Goal: Find specific page/section: Find specific page/section

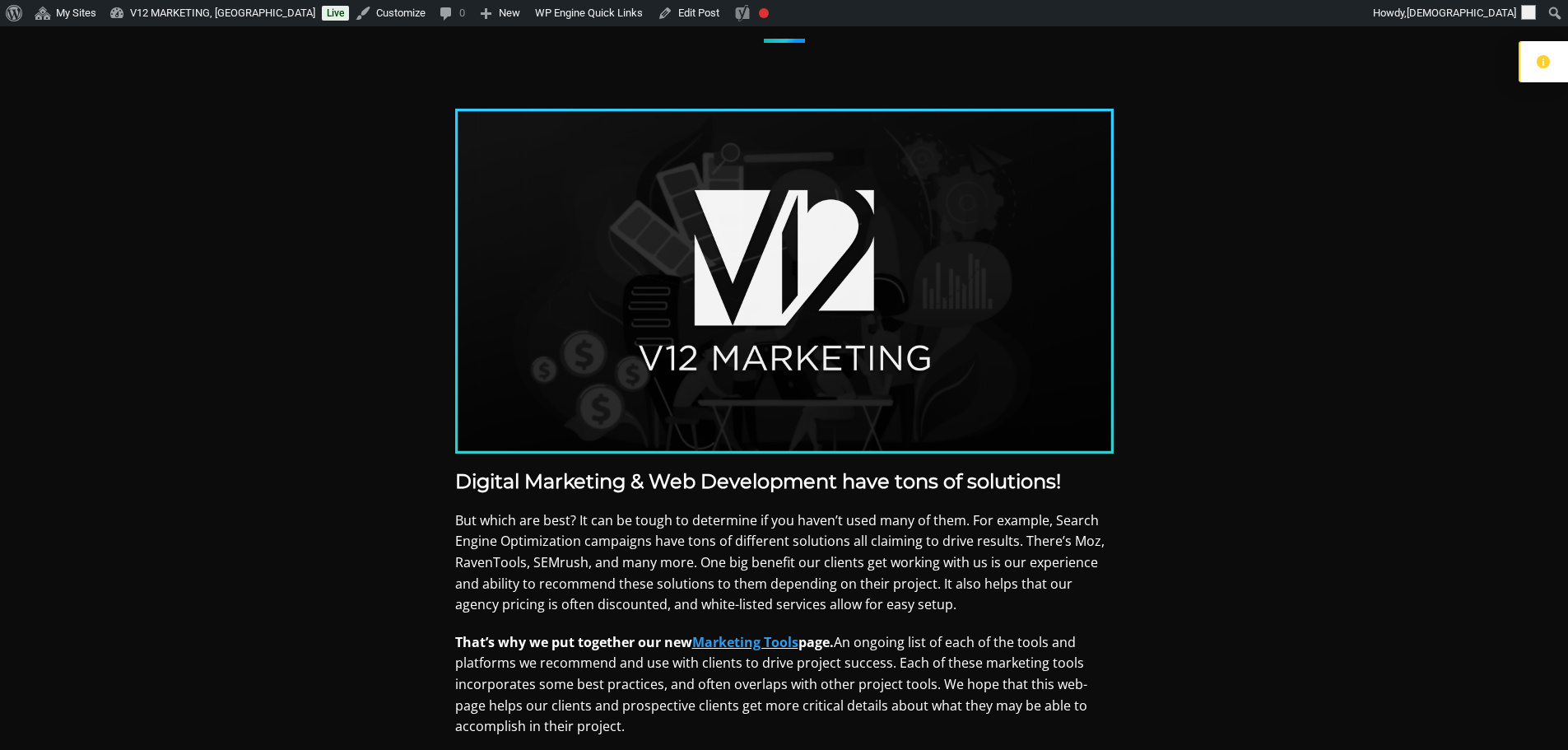
scroll to position [329, 0]
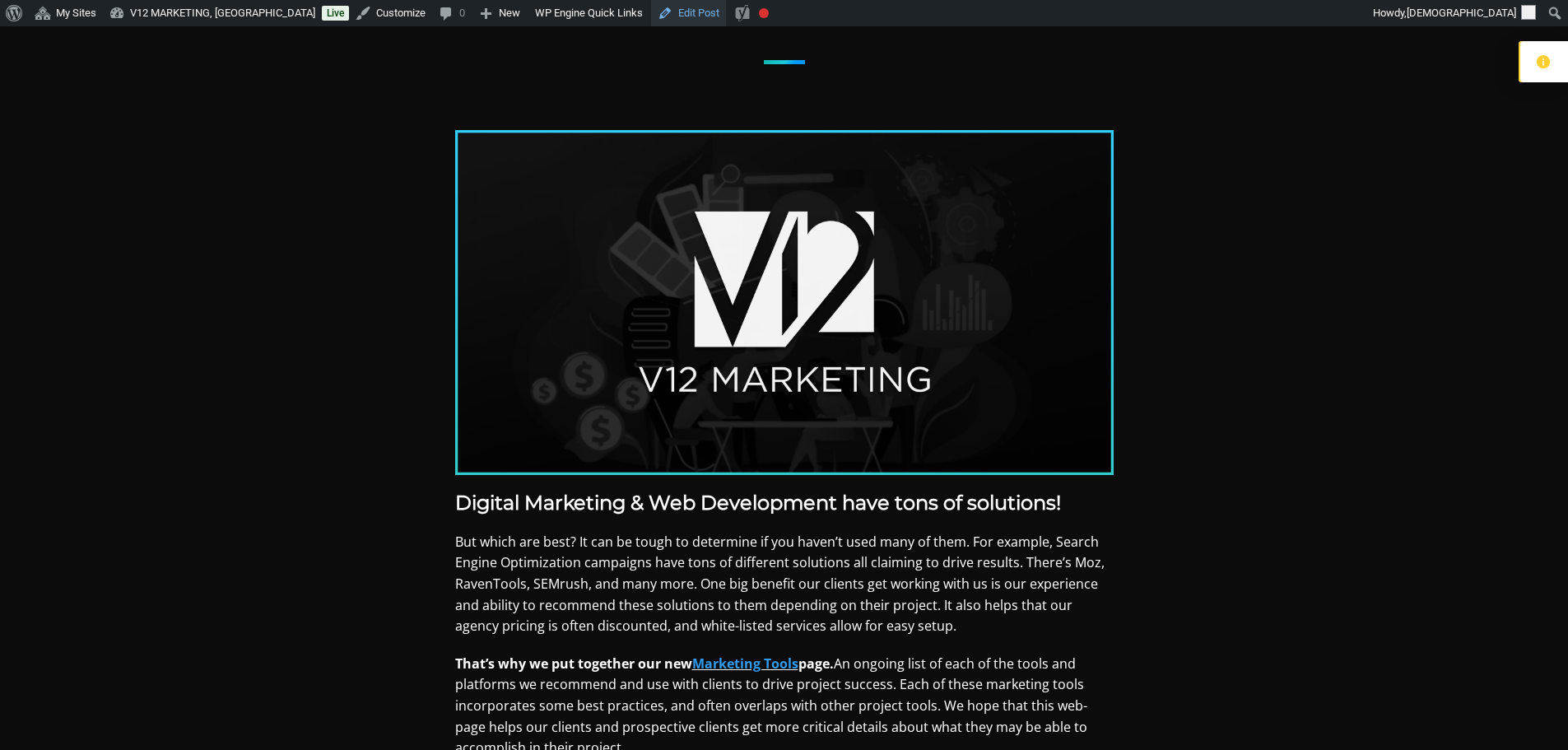
click at [651, 12] on link "Edit Post" at bounding box center [688, 13] width 75 height 27
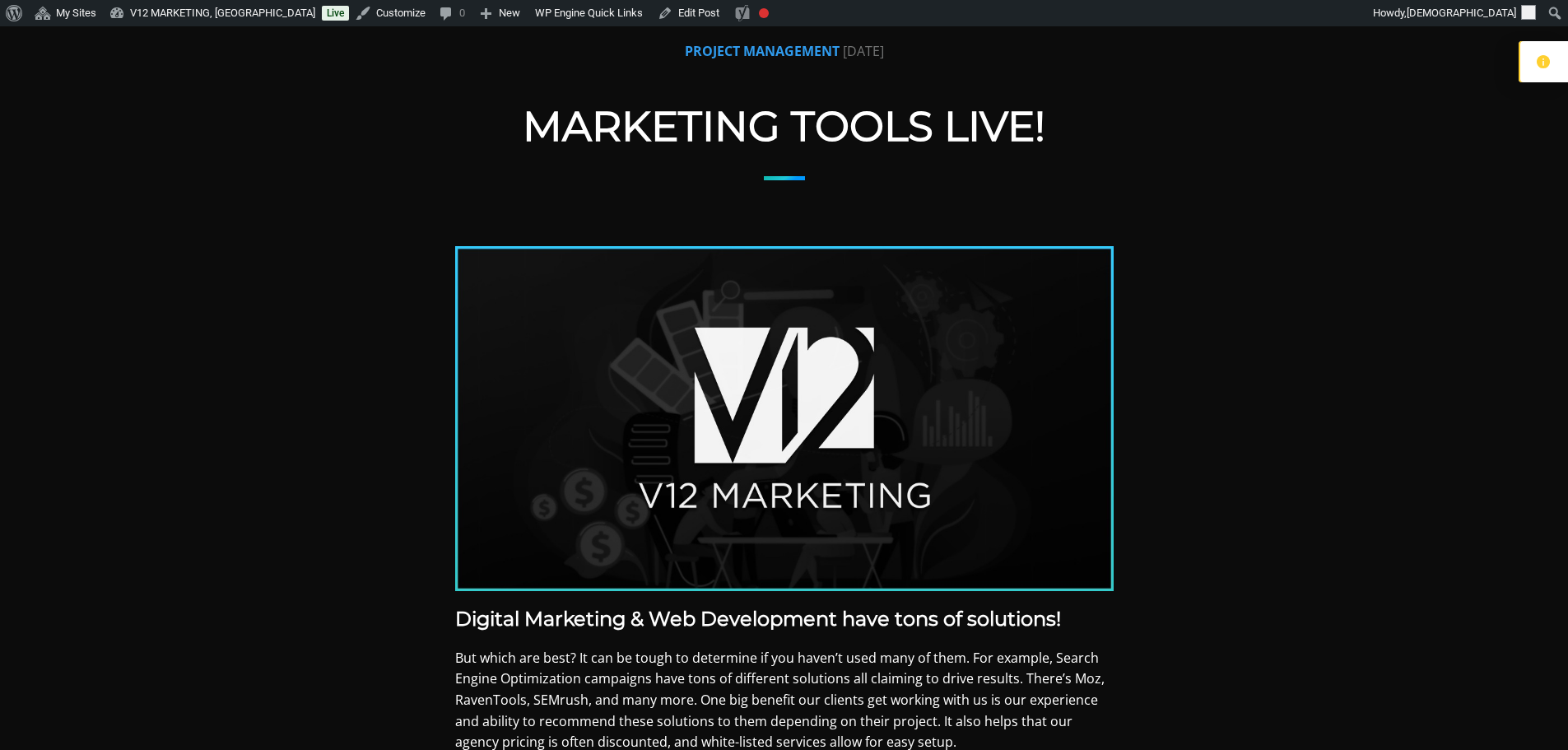
scroll to position [165, 0]
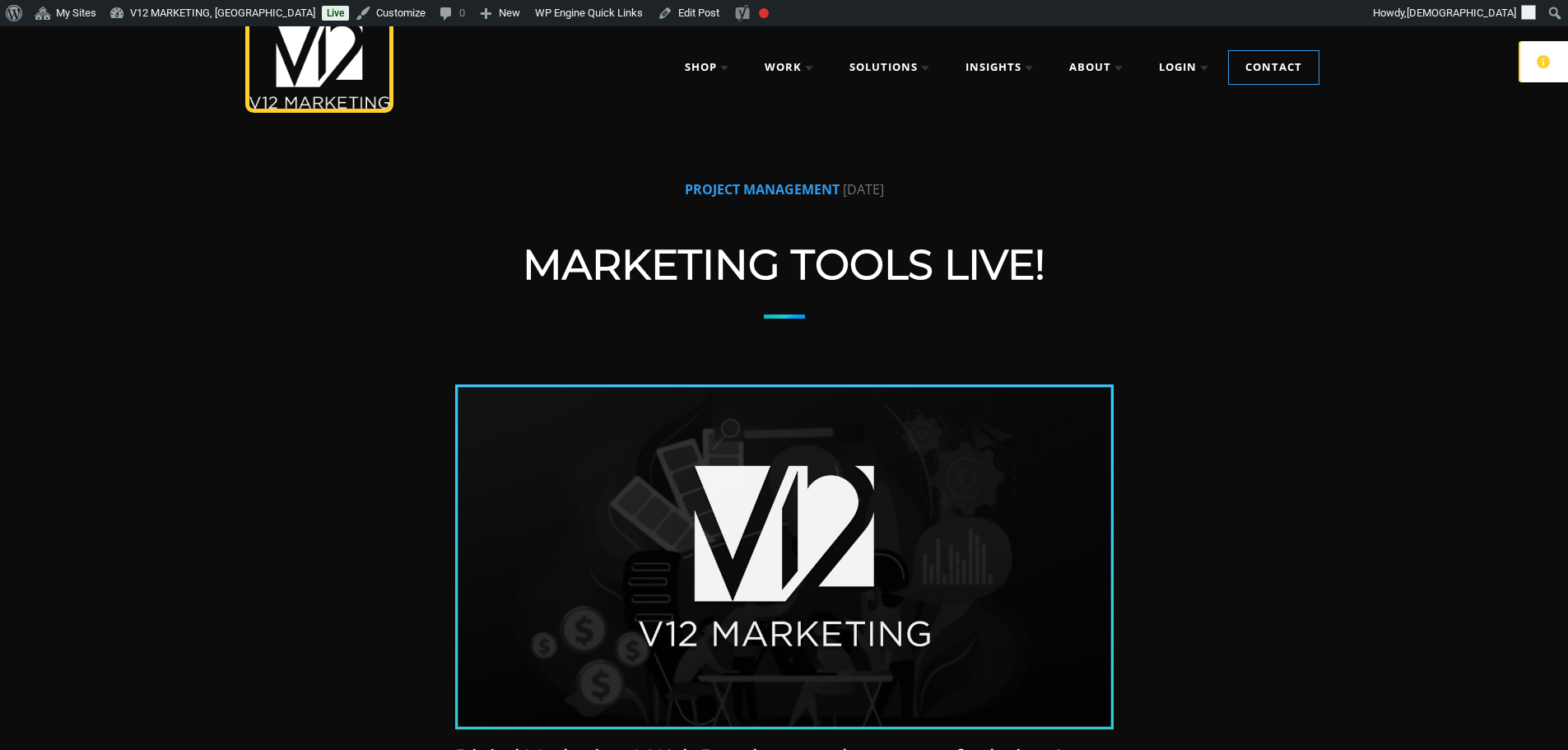
scroll to position [82, 0]
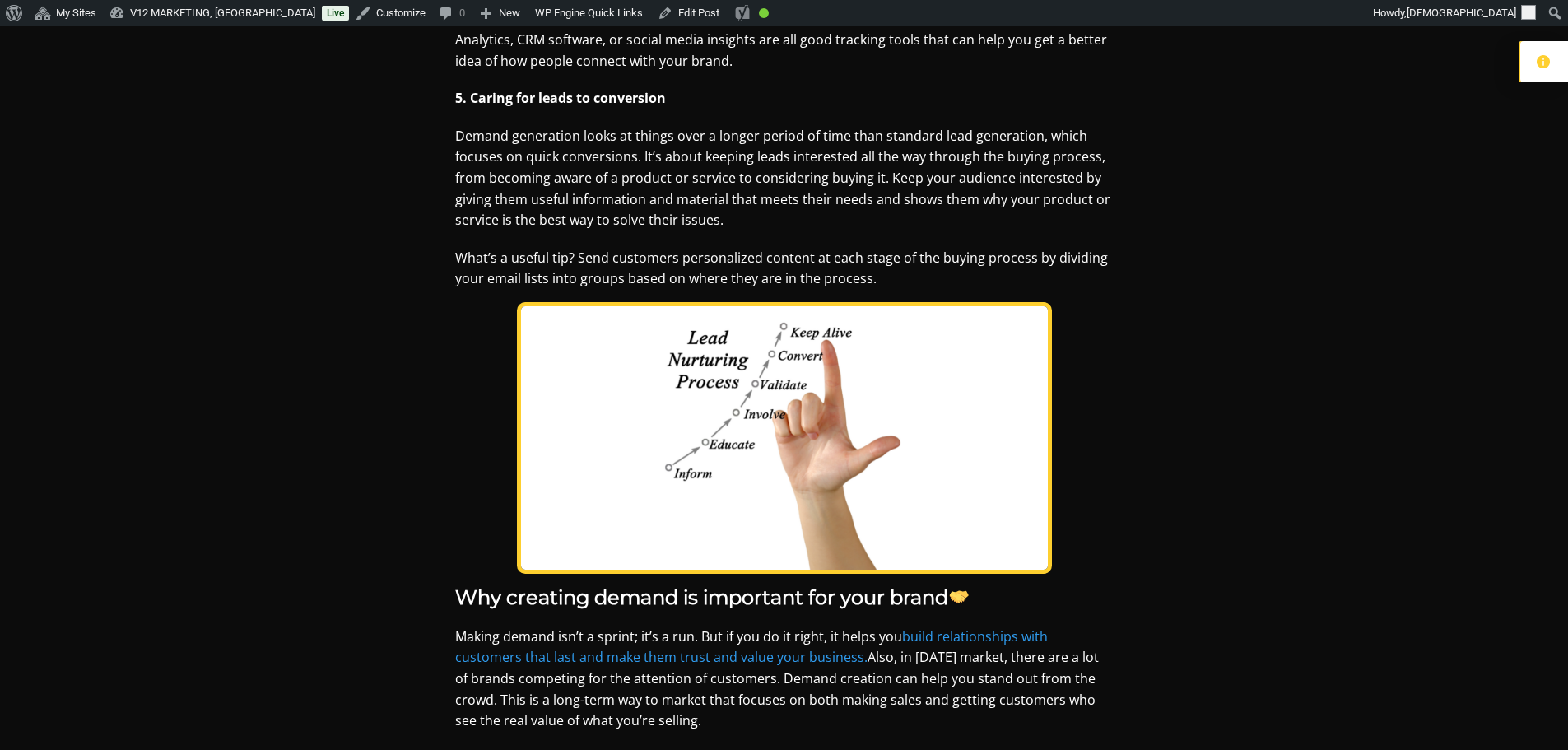
scroll to position [2635, 0]
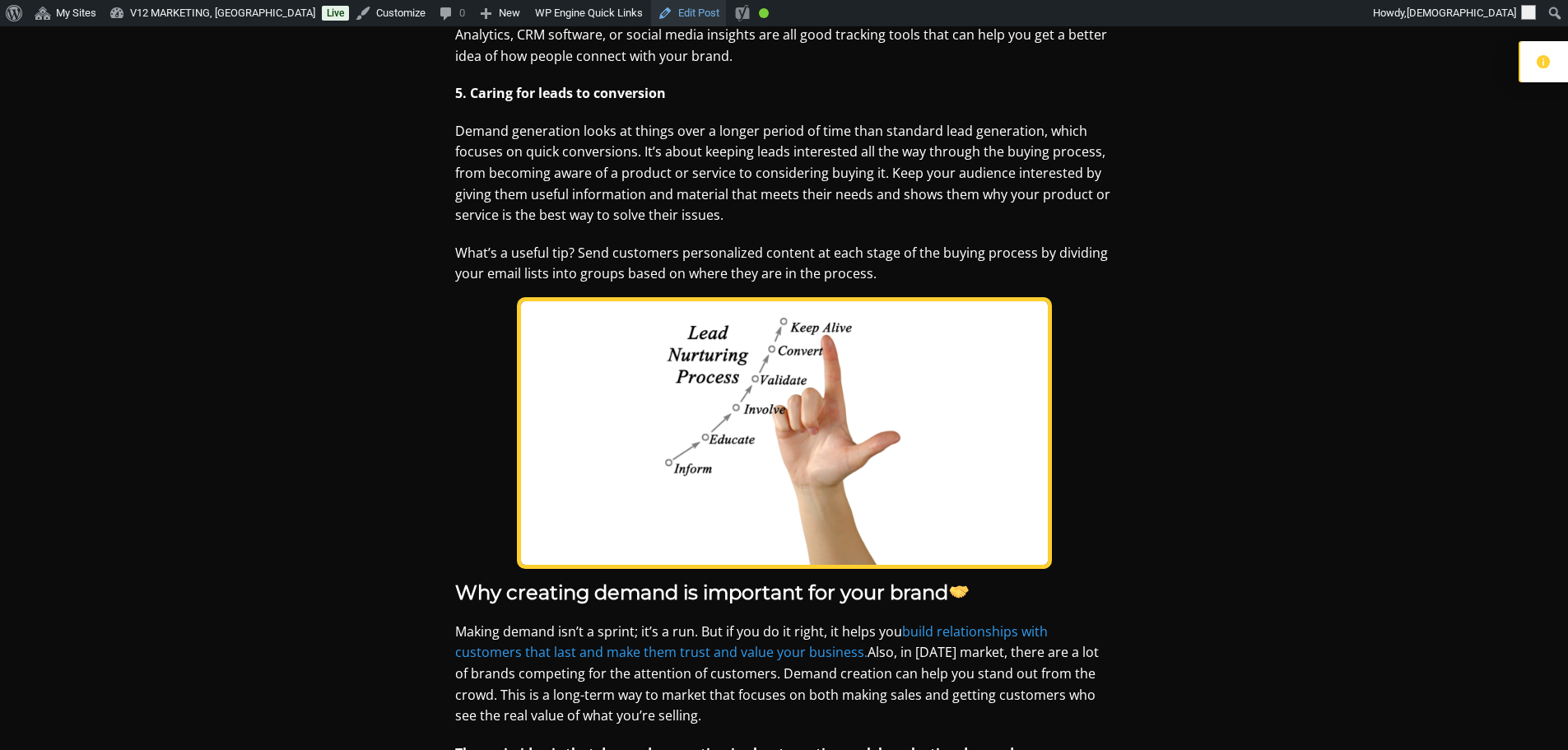
click at [668, 12] on link "Edit Post" at bounding box center [688, 13] width 75 height 27
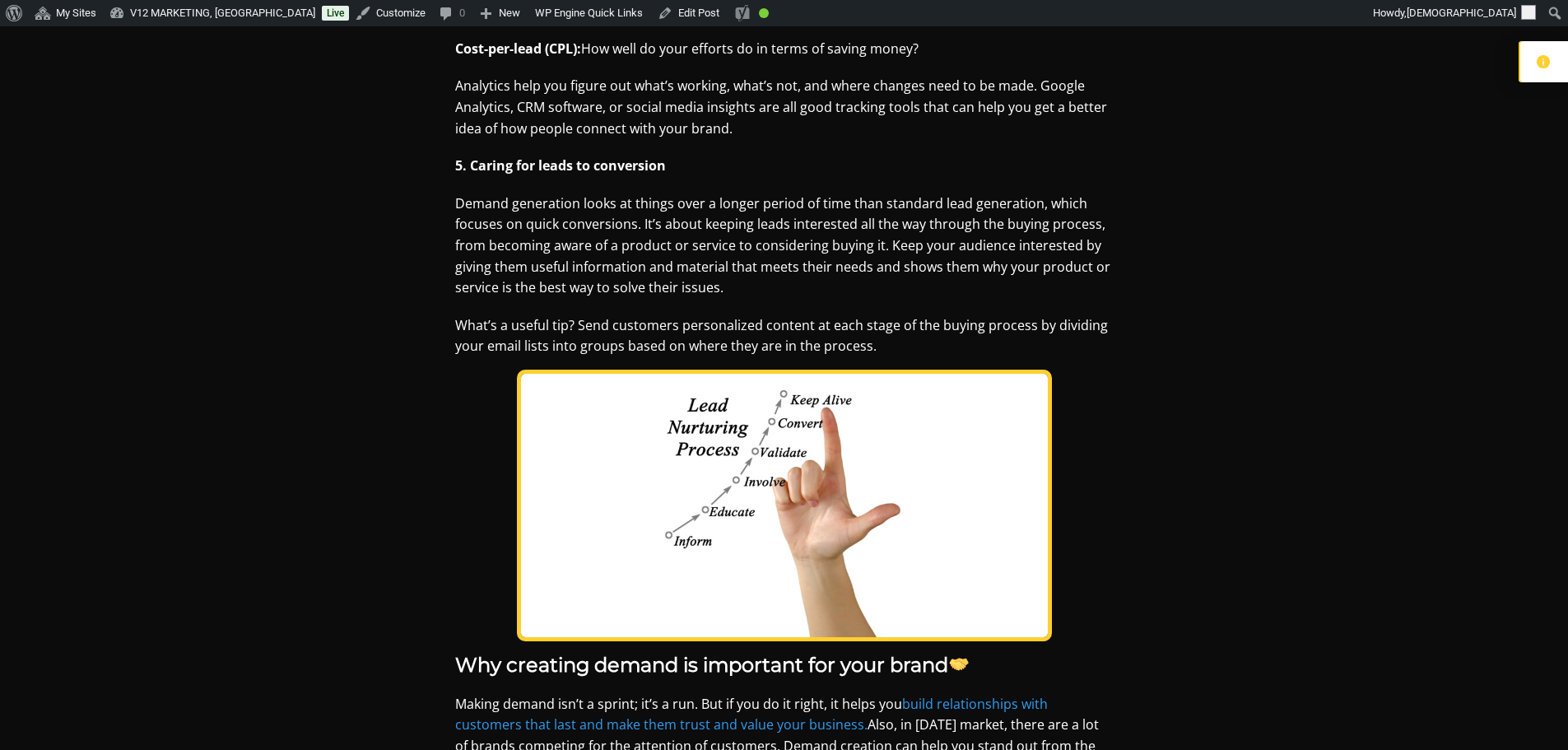
scroll to position [2635, 0]
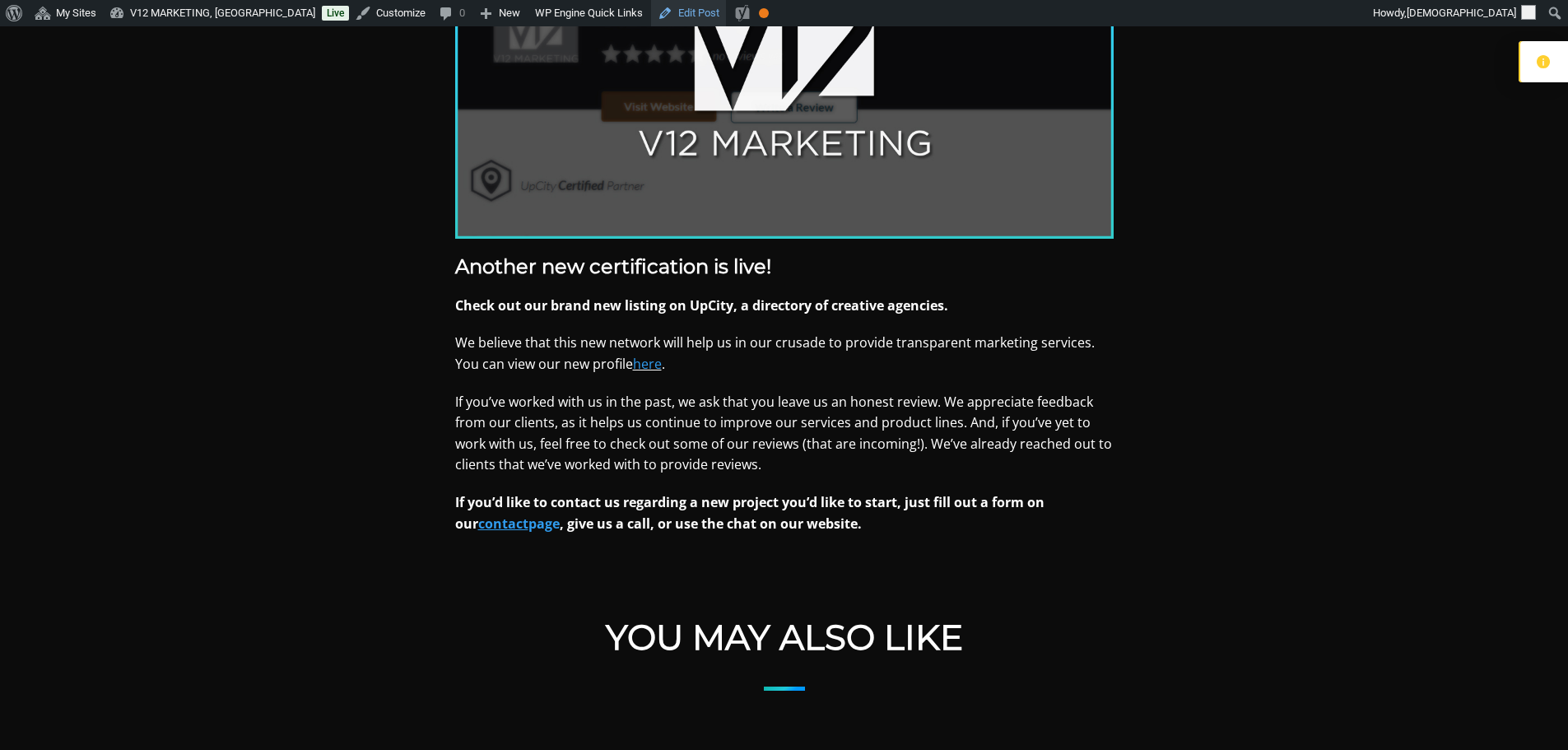
scroll to position [411, 0]
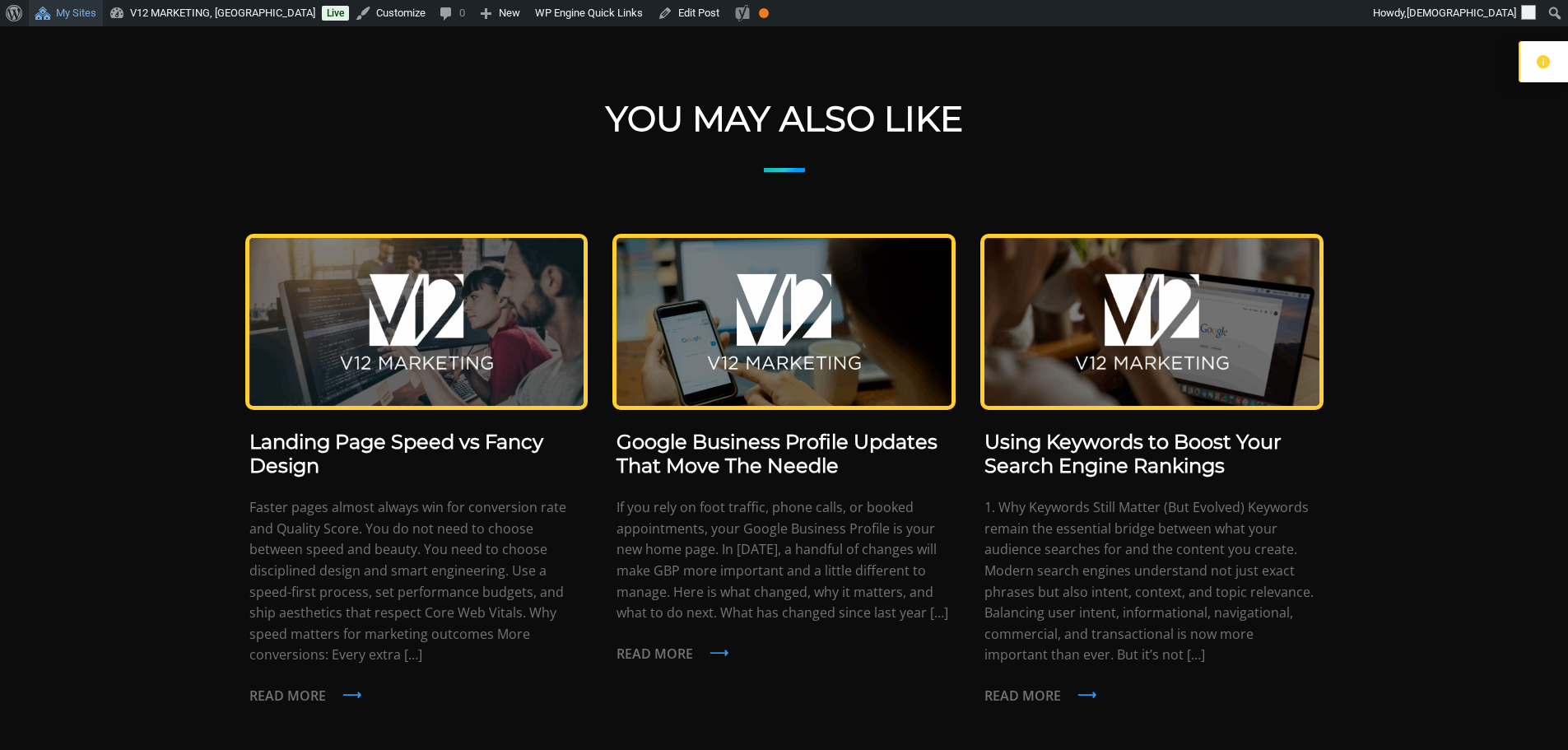
scroll to position [870, 0]
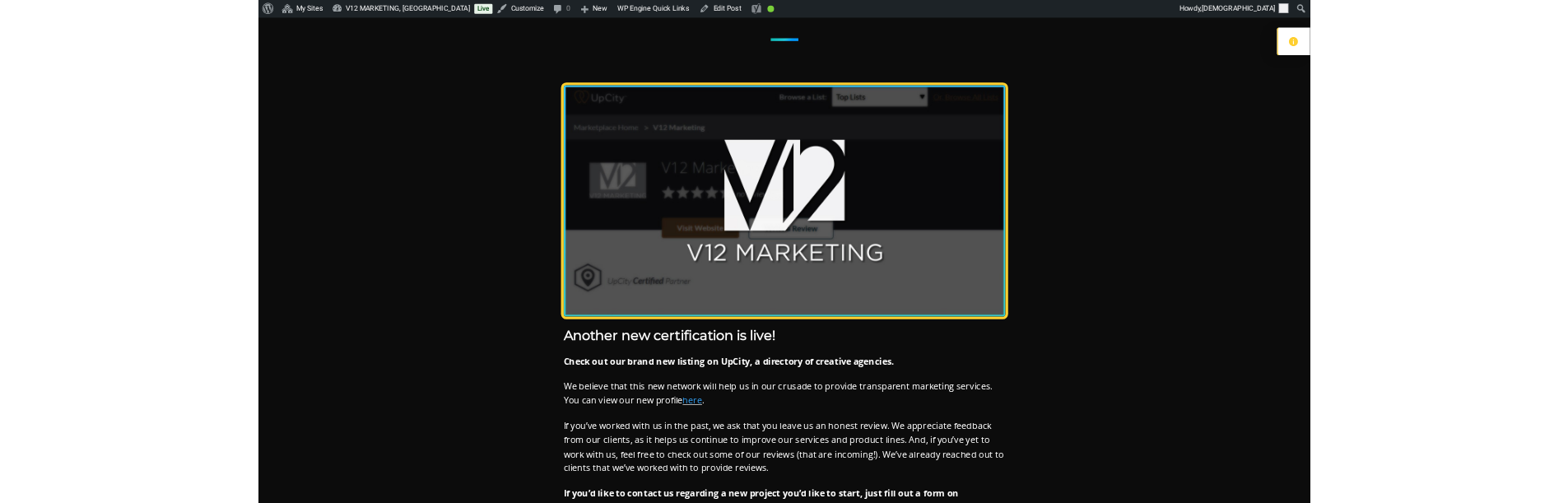
scroll to position [411, 0]
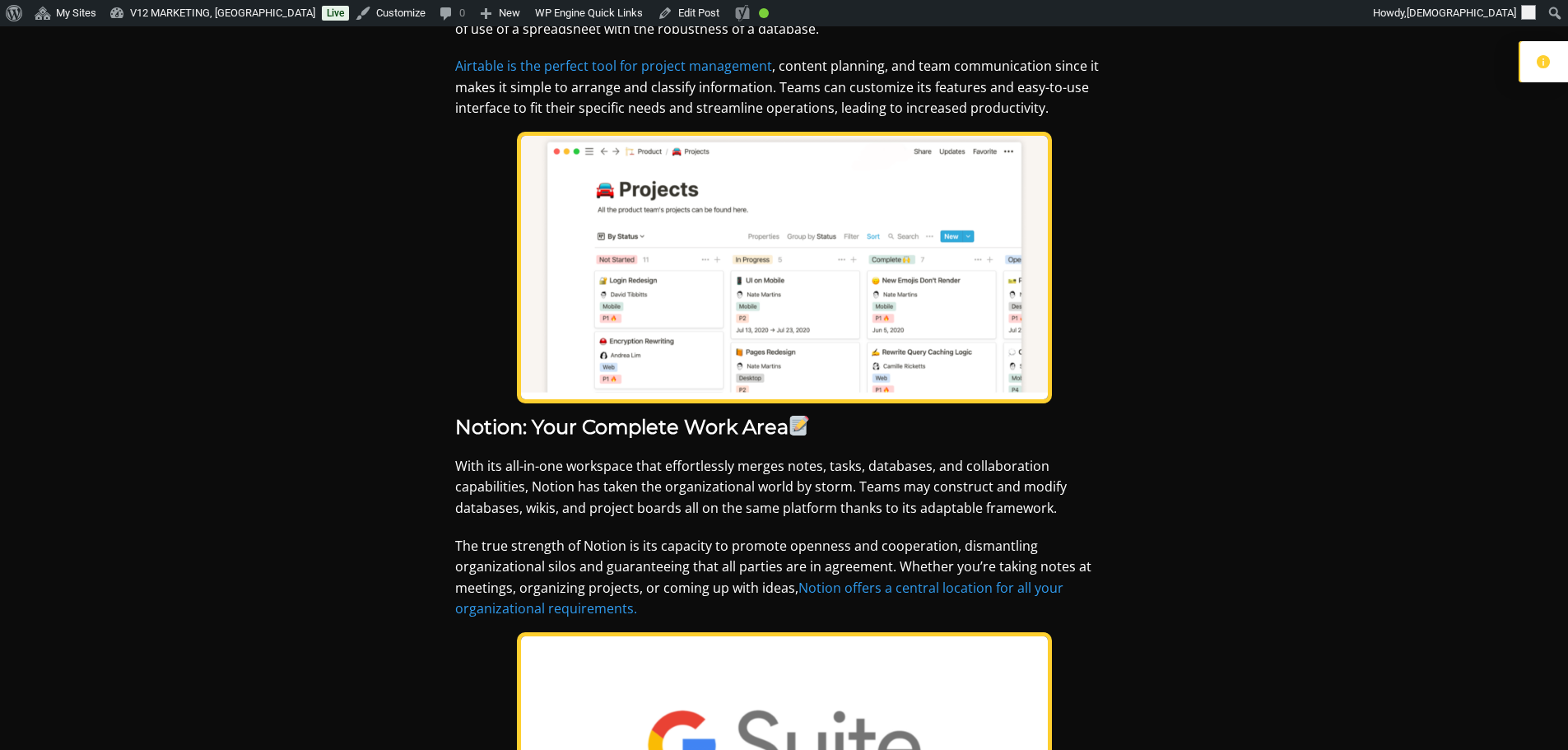
scroll to position [988, 0]
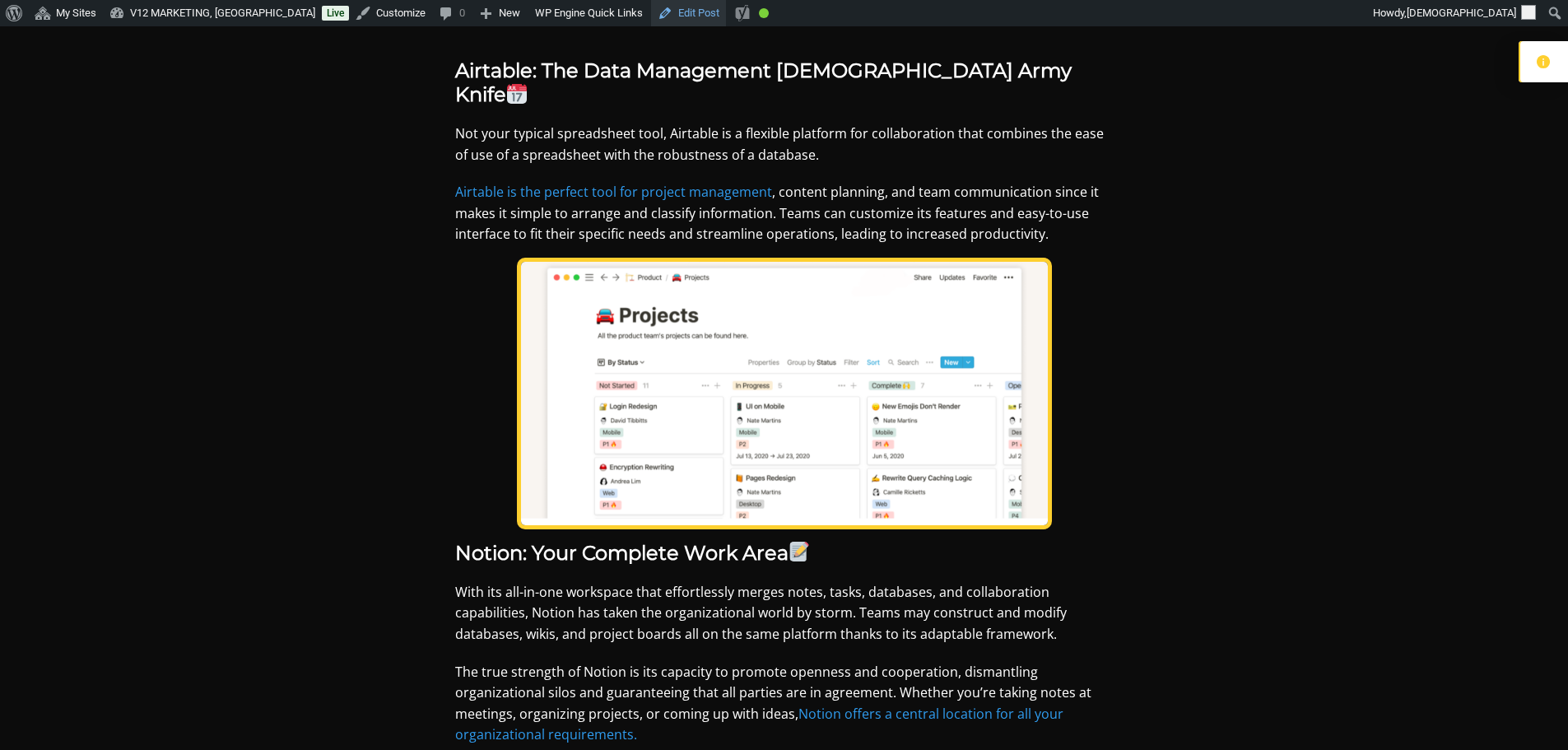
click at [662, 19] on link "Edit Post" at bounding box center [688, 13] width 75 height 27
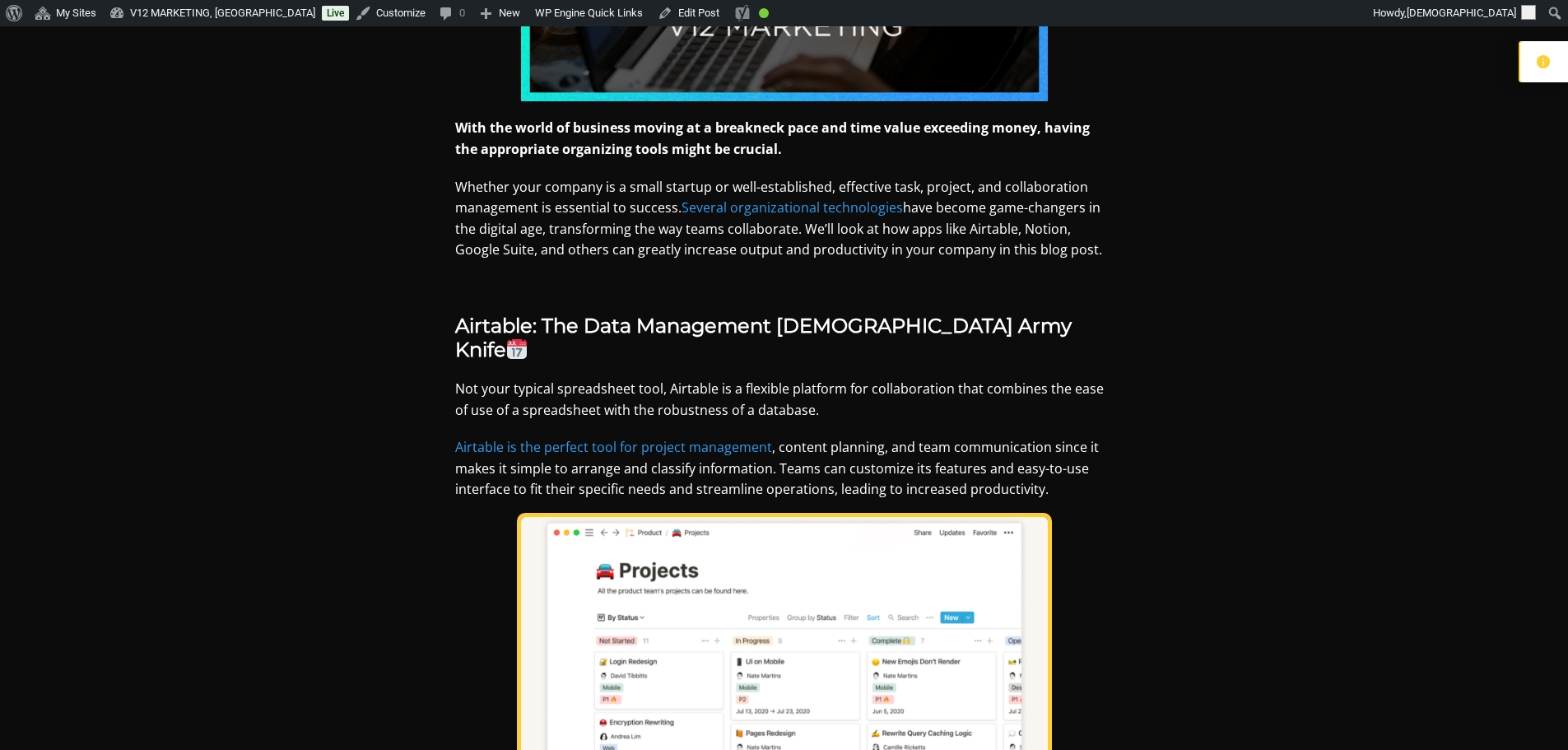
scroll to position [824, 0]
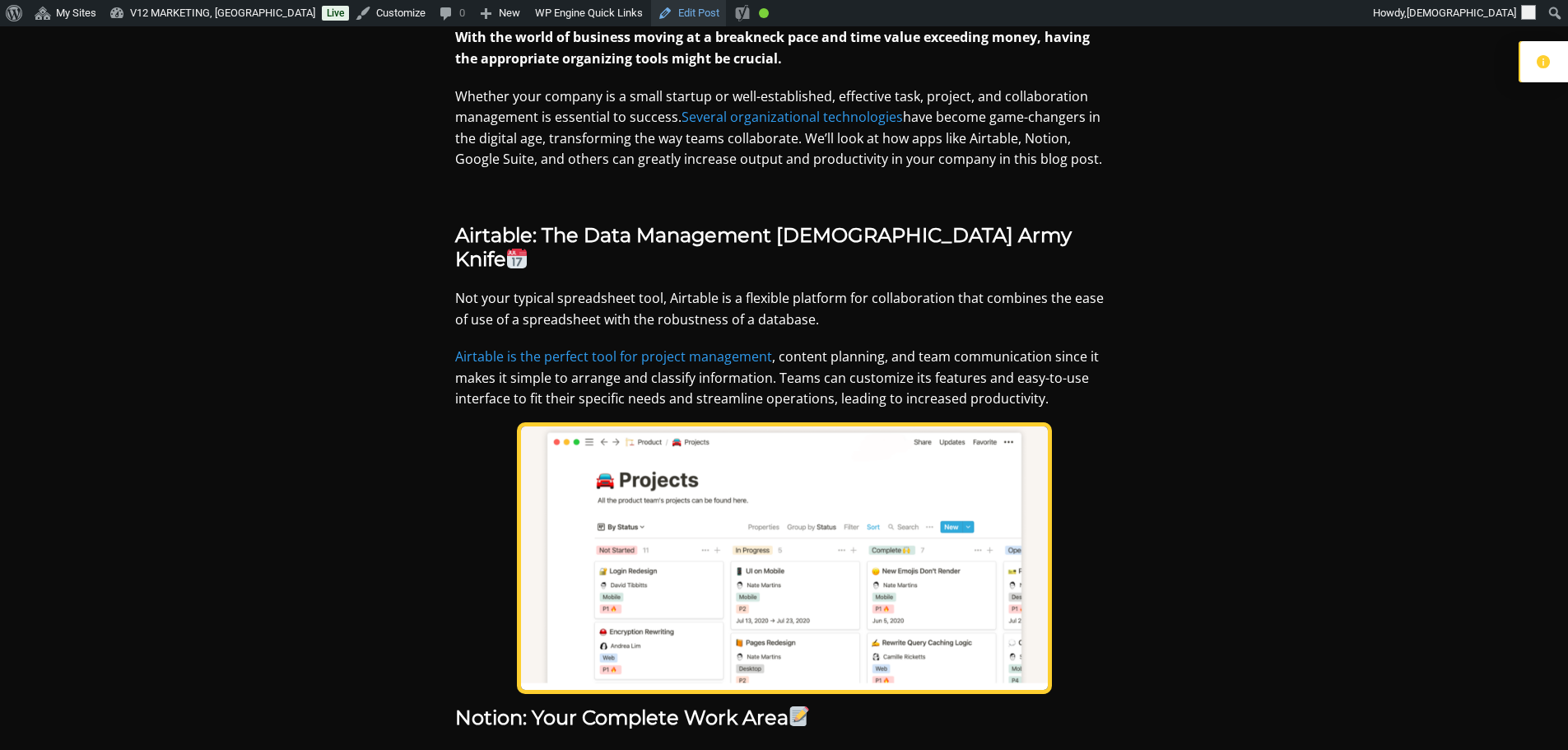
click at [662, 14] on link "Edit Post" at bounding box center [688, 13] width 75 height 27
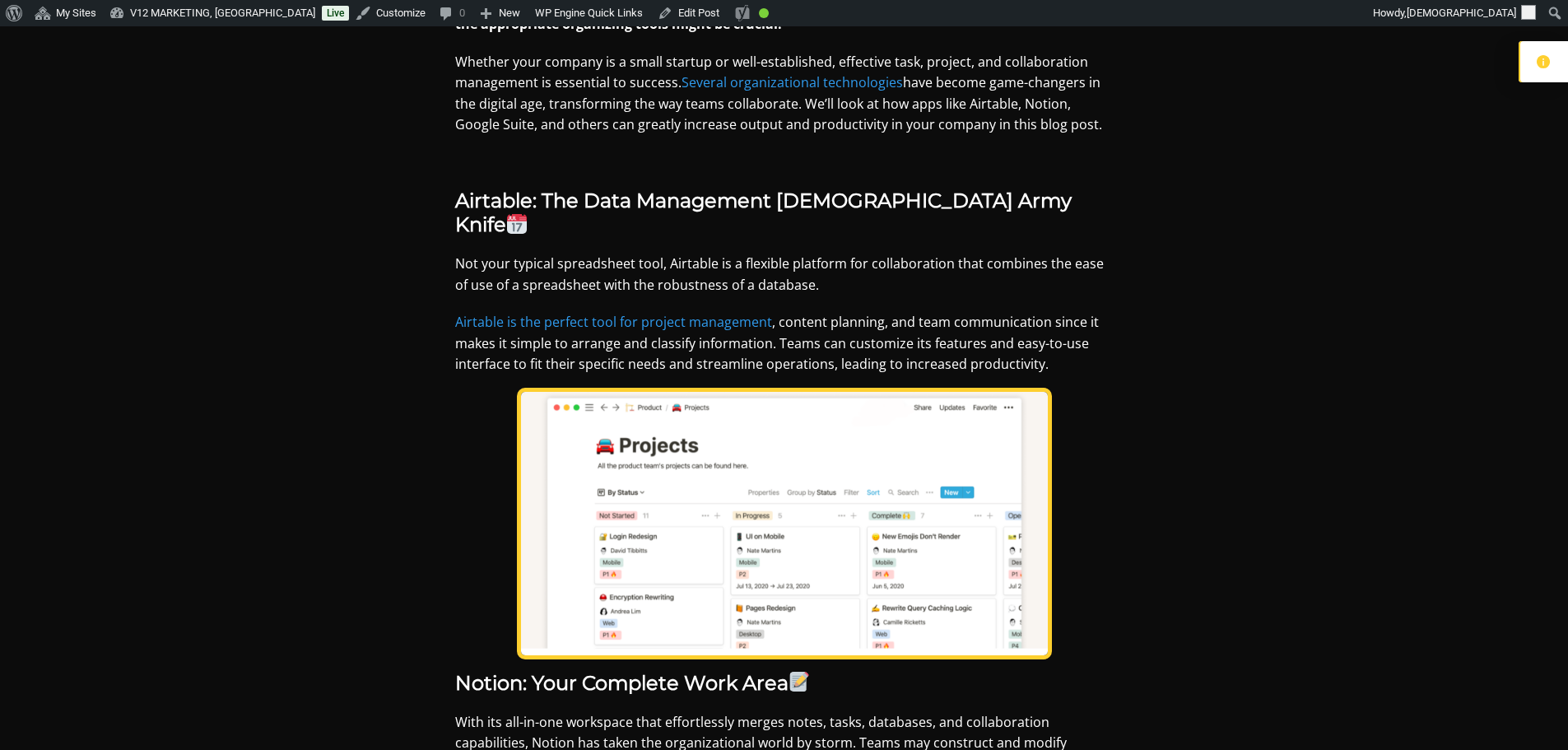
scroll to position [906, 0]
